Goal: Information Seeking & Learning: Find specific fact

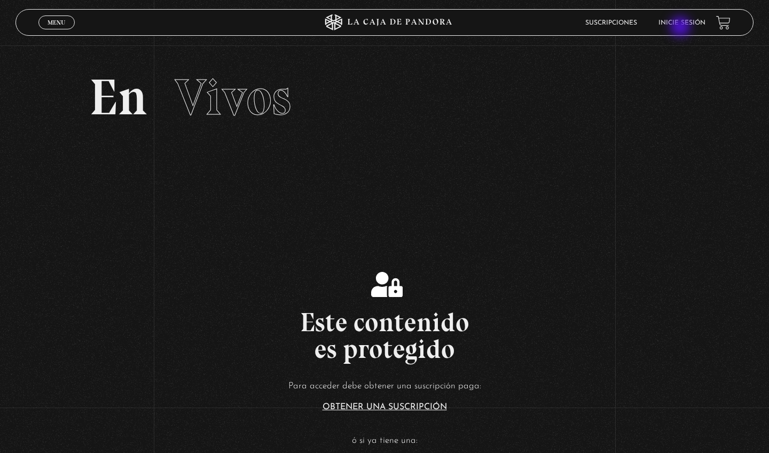
click at [682, 28] on li "Inicie sesión" at bounding box center [682, 22] width 47 height 17
click at [682, 21] on link "Inicie sesión" at bounding box center [682, 23] width 47 height 6
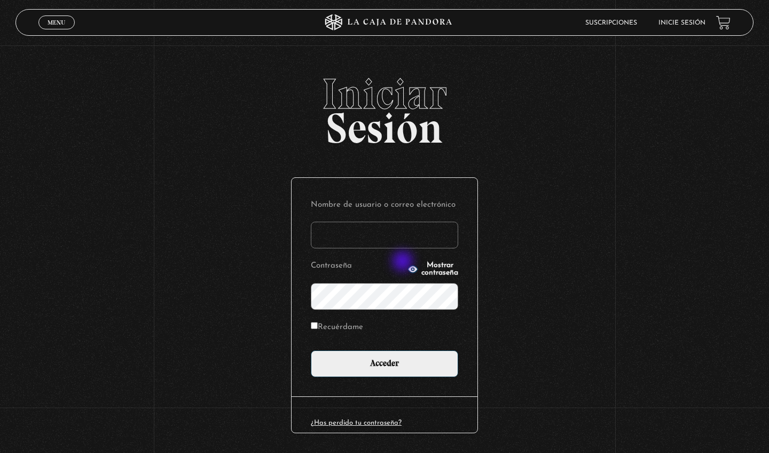
type input "[EMAIL_ADDRESS][DOMAIN_NAME]"
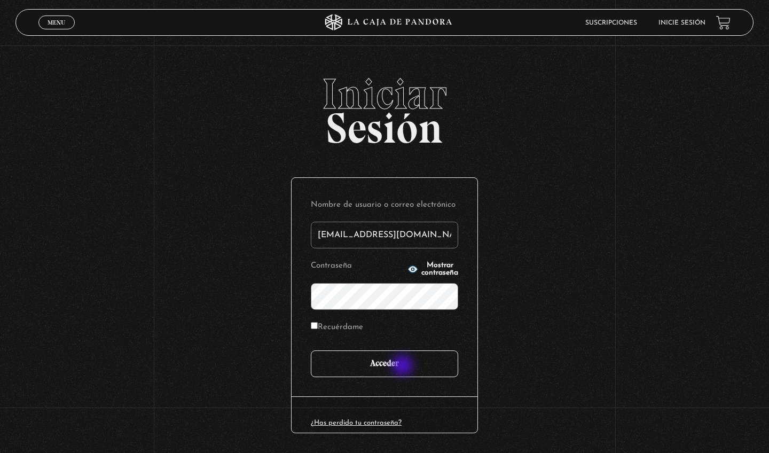
click at [404, 368] on input "Acceder" at bounding box center [384, 364] width 147 height 27
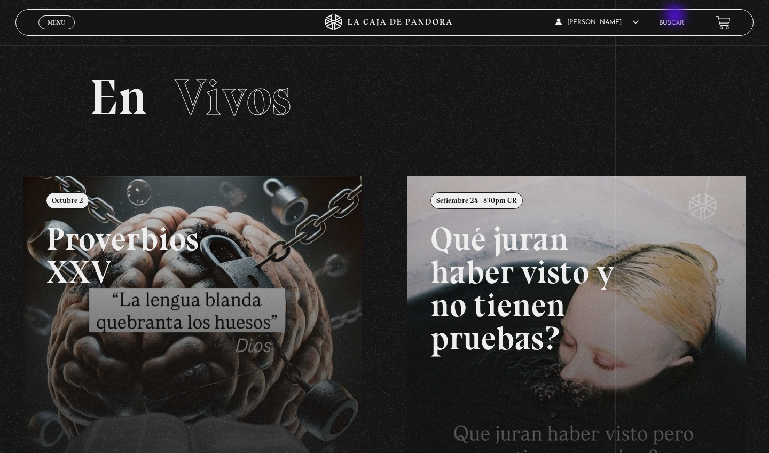
click at [677, 19] on li "Buscar" at bounding box center [671, 22] width 25 height 17
click at [672, 24] on link "Buscar" at bounding box center [671, 23] width 25 height 6
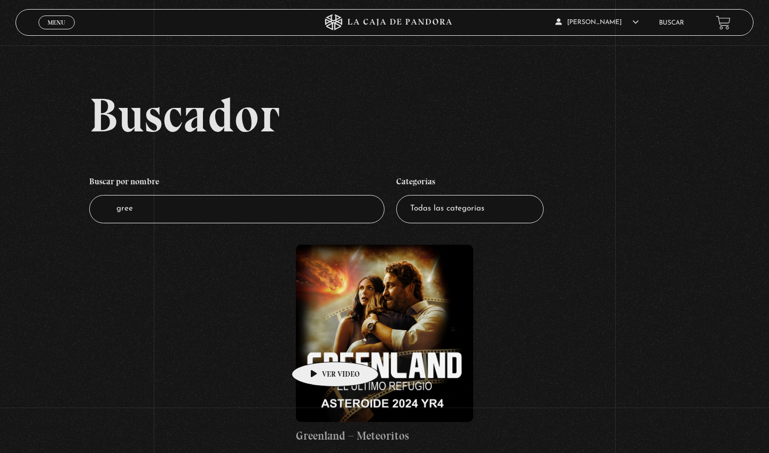
click at [326, 352] on figure at bounding box center [384, 333] width 177 height 177
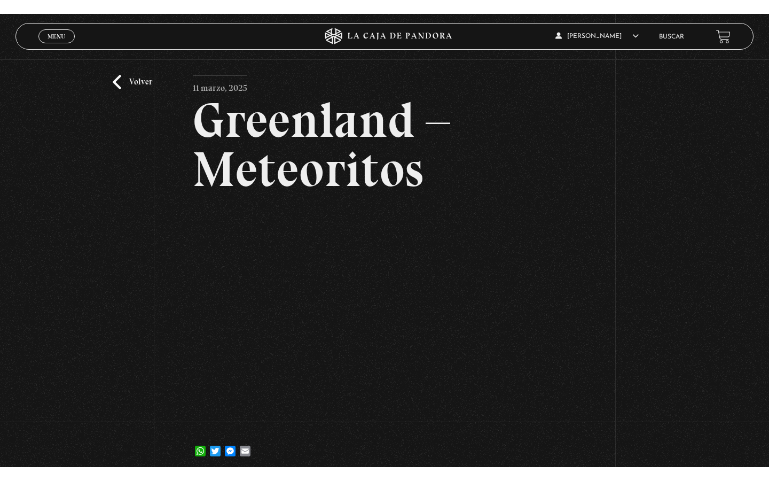
scroll to position [44, 0]
